Goal: Use online tool/utility: Utilize a website feature to perform a specific function

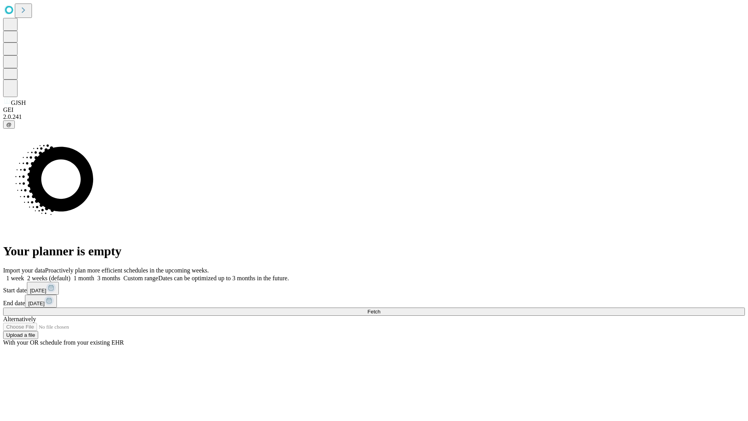
click at [380, 308] on span "Fetch" at bounding box center [373, 311] width 13 height 6
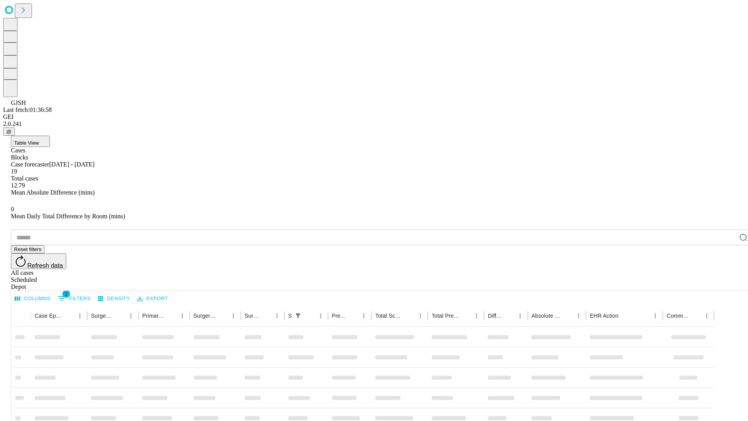
click at [39, 140] on span "Table View" at bounding box center [26, 143] width 25 height 6
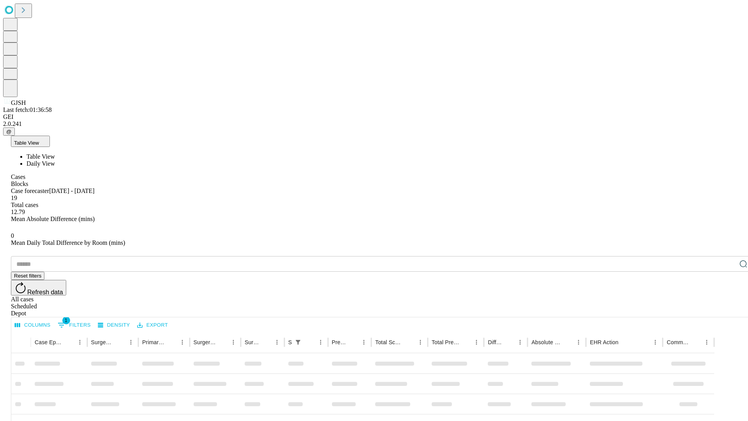
click at [55, 160] on span "Daily View" at bounding box center [40, 163] width 28 height 7
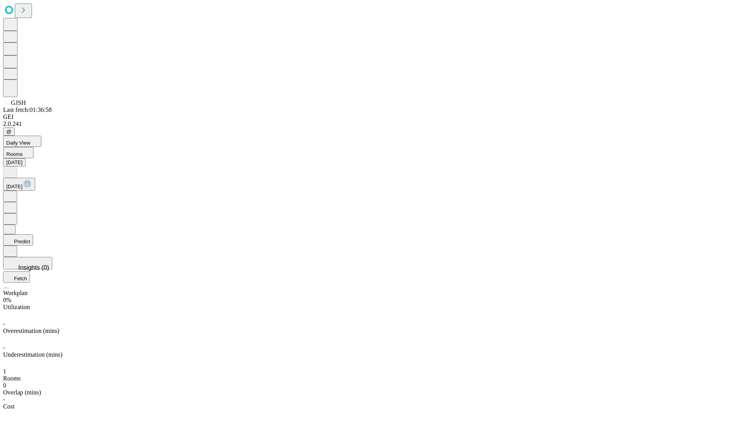
click at [33, 234] on button "Predict" at bounding box center [18, 239] width 30 height 11
